Goal: Task Accomplishment & Management: Manage account settings

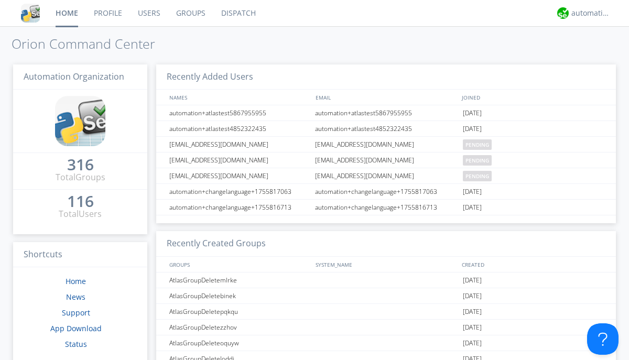
click at [148, 13] on link "Users" at bounding box center [149, 13] width 38 height 26
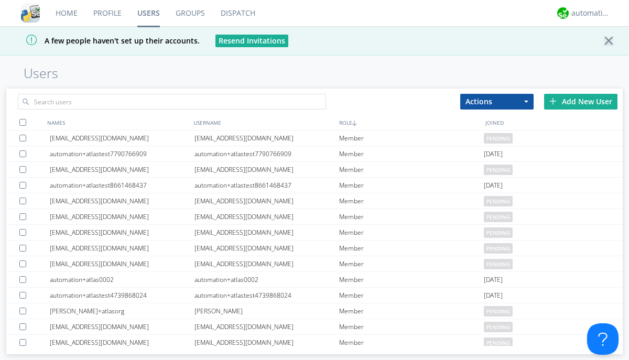
click at [581, 101] on div "Add New User" at bounding box center [580, 102] width 73 height 16
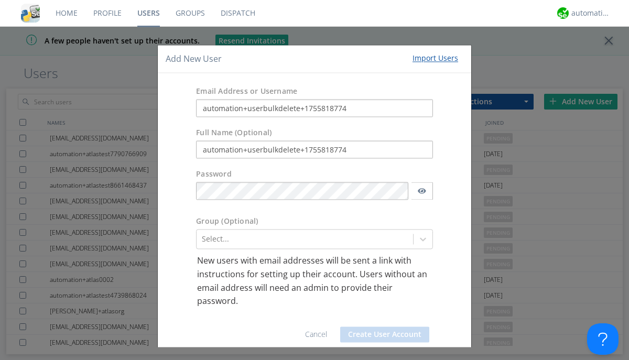
type input "automation+userbulkdelete+1755818774"
click at [381, 335] on button "Create User Account" at bounding box center [384, 335] width 89 height 16
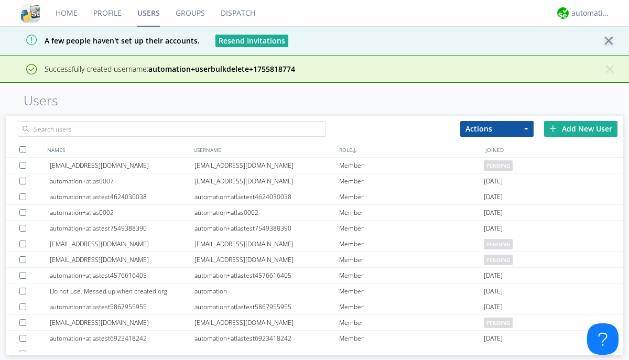
click at [581, 128] on div "Add New User" at bounding box center [580, 129] width 73 height 16
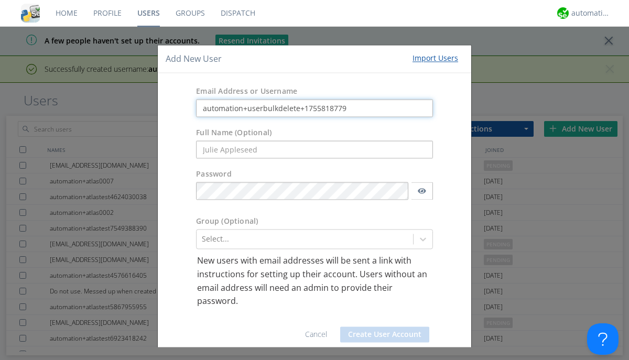
type input "automation+userbulkdelete+1755818779"
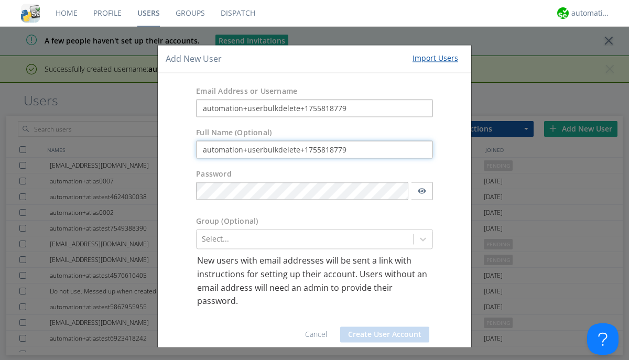
type input "automation+userbulkdelete+1755818779"
click at [381, 335] on button "Create User Account" at bounding box center [384, 335] width 89 height 16
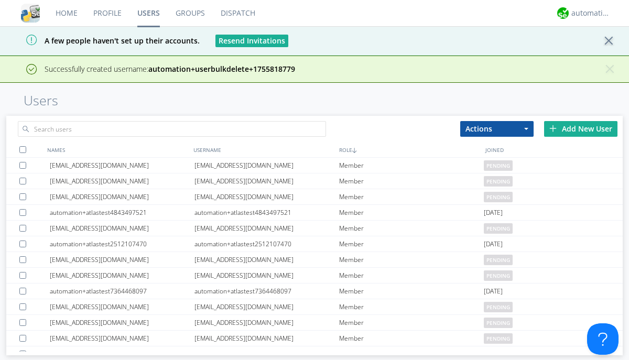
click at [581, 128] on div "Add New User" at bounding box center [580, 129] width 73 height 16
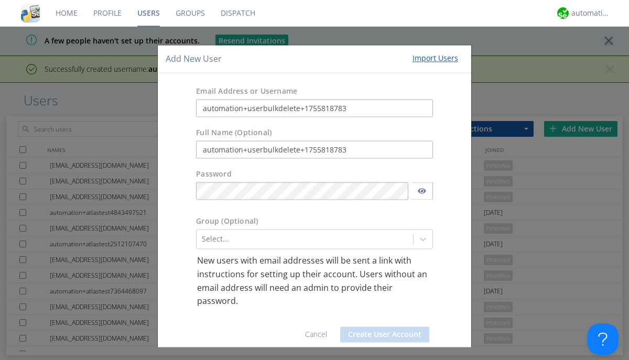
type input "automation+userbulkdelete+1755818783"
click at [381, 335] on button "Create User Account" at bounding box center [384, 335] width 89 height 16
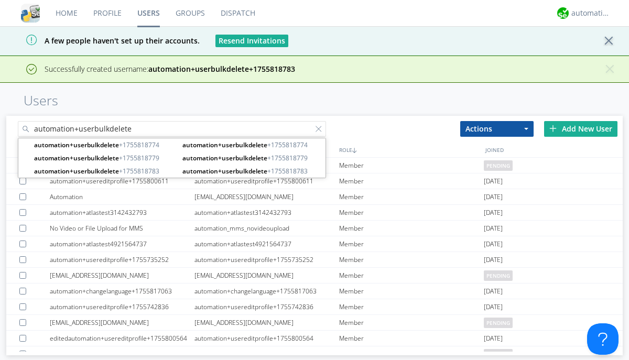
type input "automation+userbulkdelete"
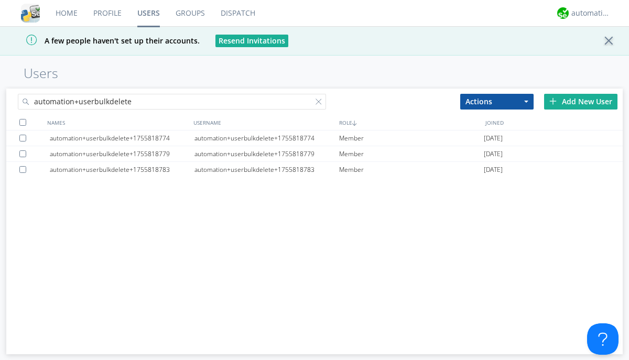
click at [23, 122] on div at bounding box center [22, 122] width 7 height 7
click at [497, 101] on button "Actions" at bounding box center [496, 102] width 73 height 16
click at [0, 0] on link "Delete User" at bounding box center [0, 0] width 0 height 0
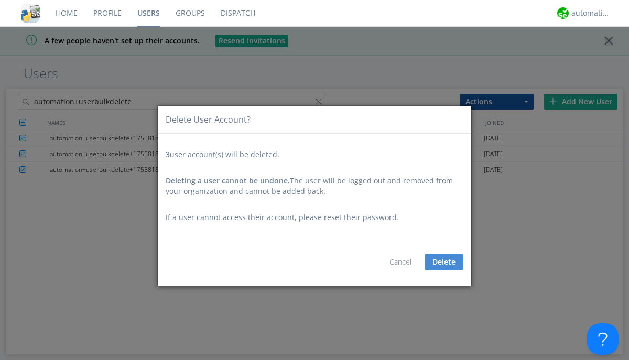
click at [444, 262] on button "Delete" at bounding box center [444, 262] width 39 height 16
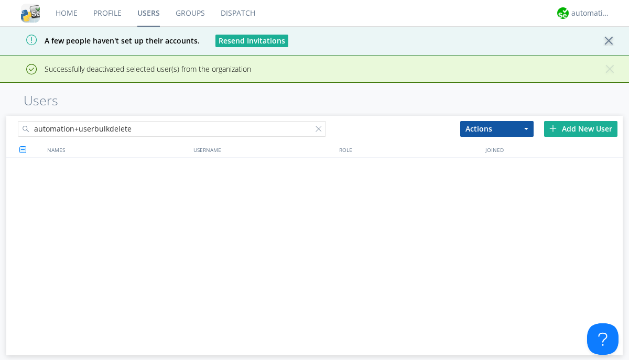
click at [321, 126] on div at bounding box center [321, 131] width 10 height 10
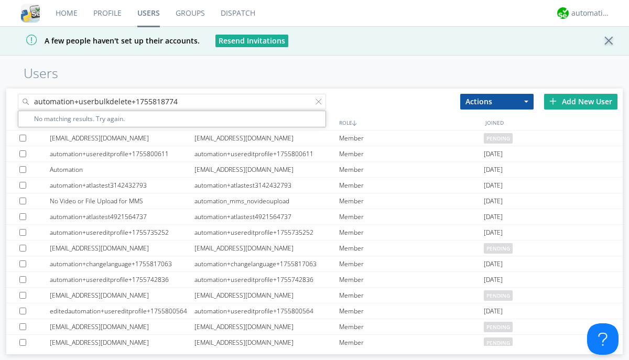
type input "automation+userbulkdelete+1755818774"
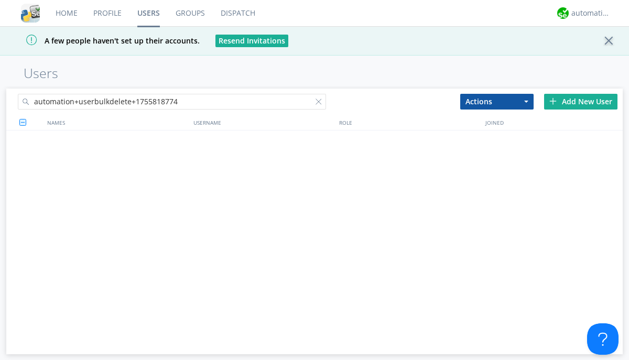
click at [321, 103] on div at bounding box center [321, 104] width 10 height 10
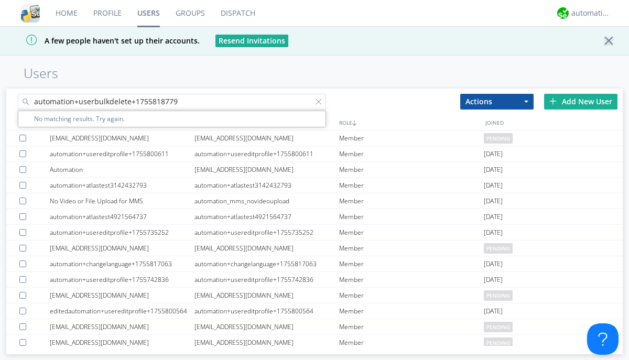
type input "automation+userbulkdelete+1755818779"
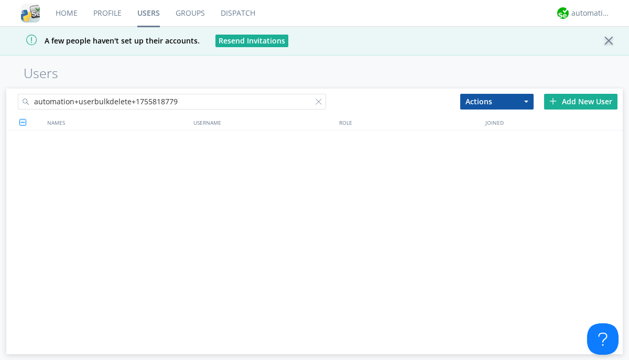
click at [321, 103] on div at bounding box center [321, 104] width 10 height 10
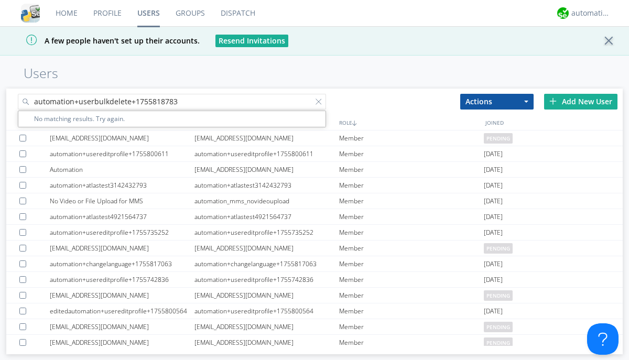
type input "automation+userbulkdelete+1755818783"
